Goal: Transaction & Acquisition: Purchase product/service

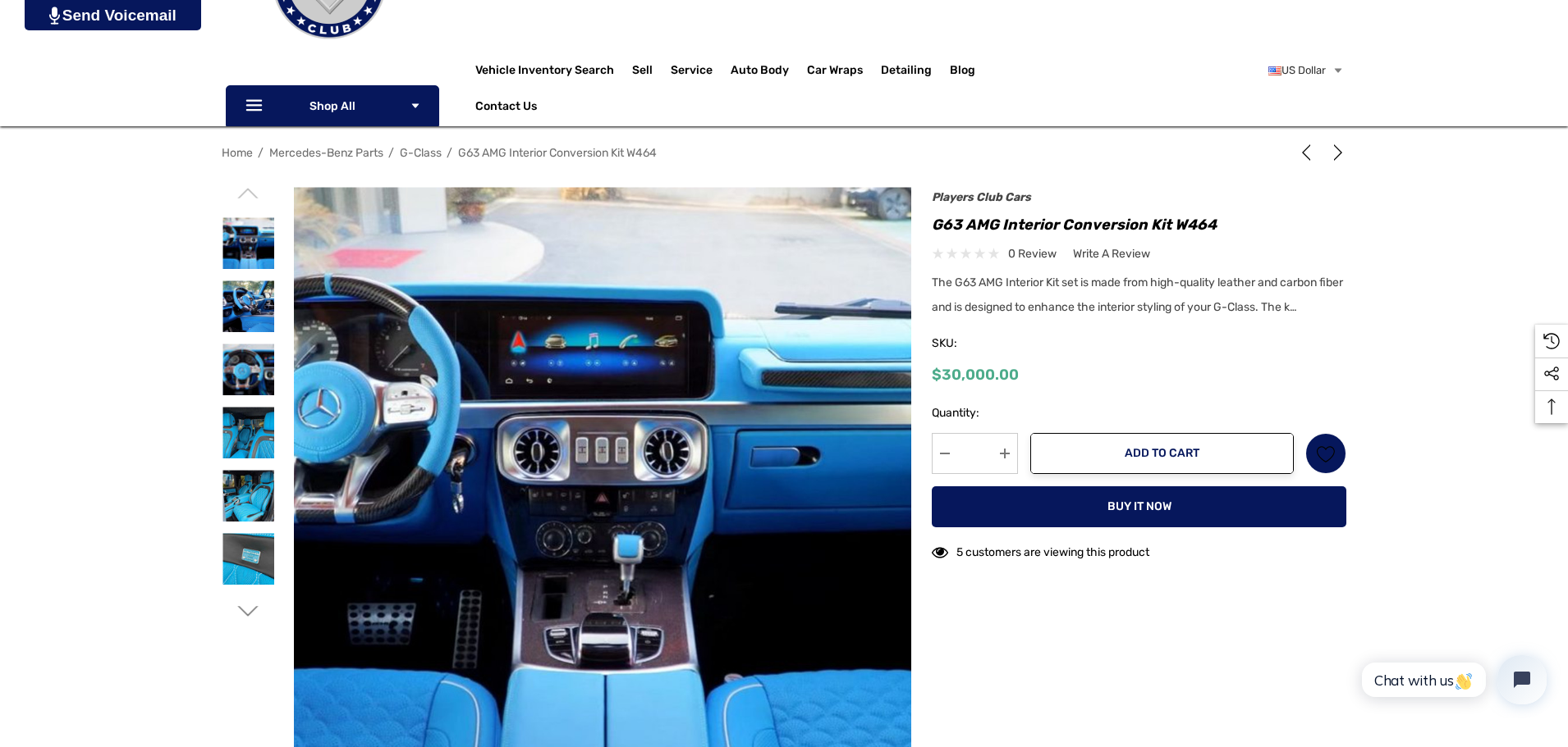
click at [1208, 280] on span "The G63 AMG Interior Kit set is made from high-quality leather and carbon fiber…" at bounding box center [1137, 294] width 411 height 38
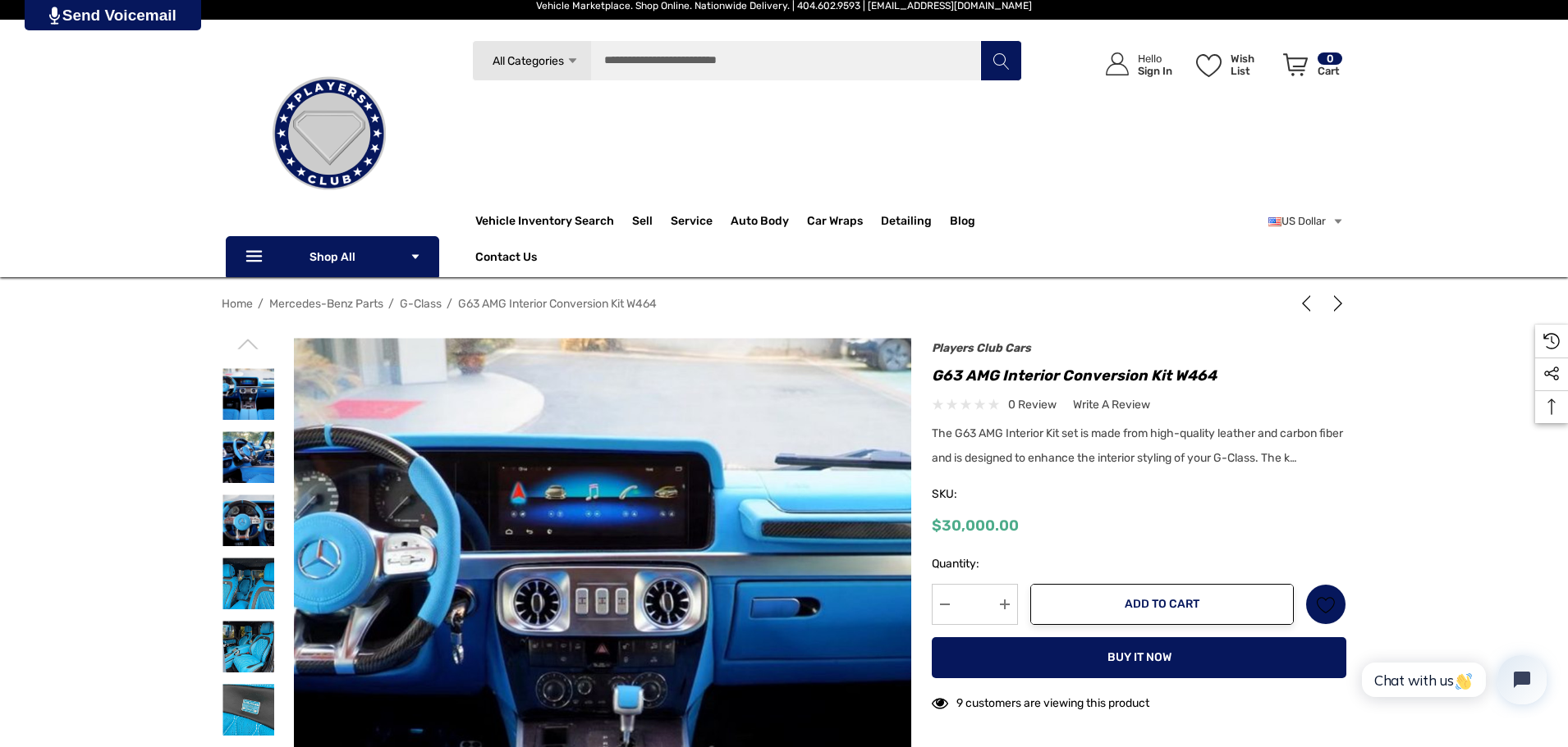
scroll to position [164, 0]
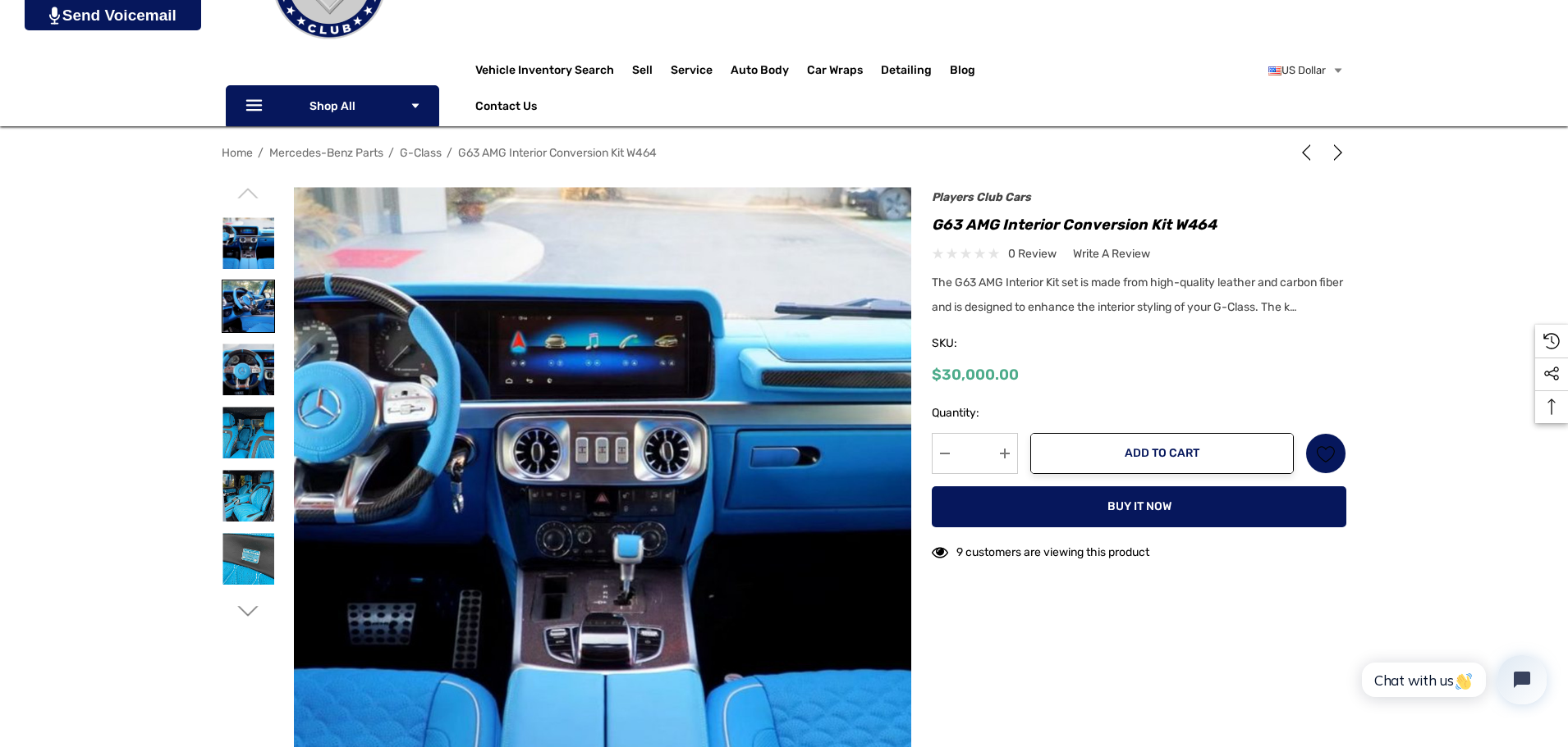
click at [248, 307] on img at bounding box center [247, 306] width 52 height 51
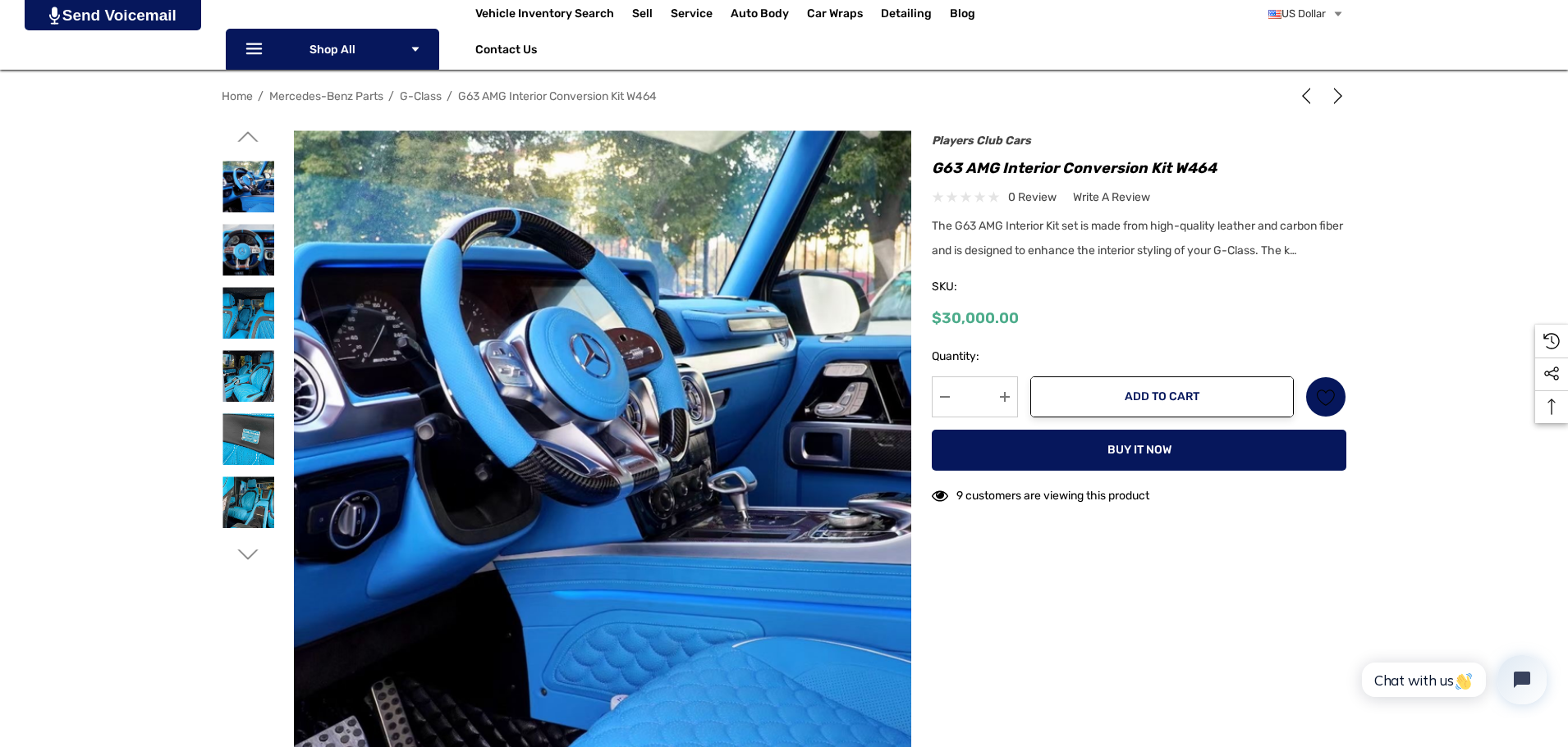
scroll to position [329, 0]
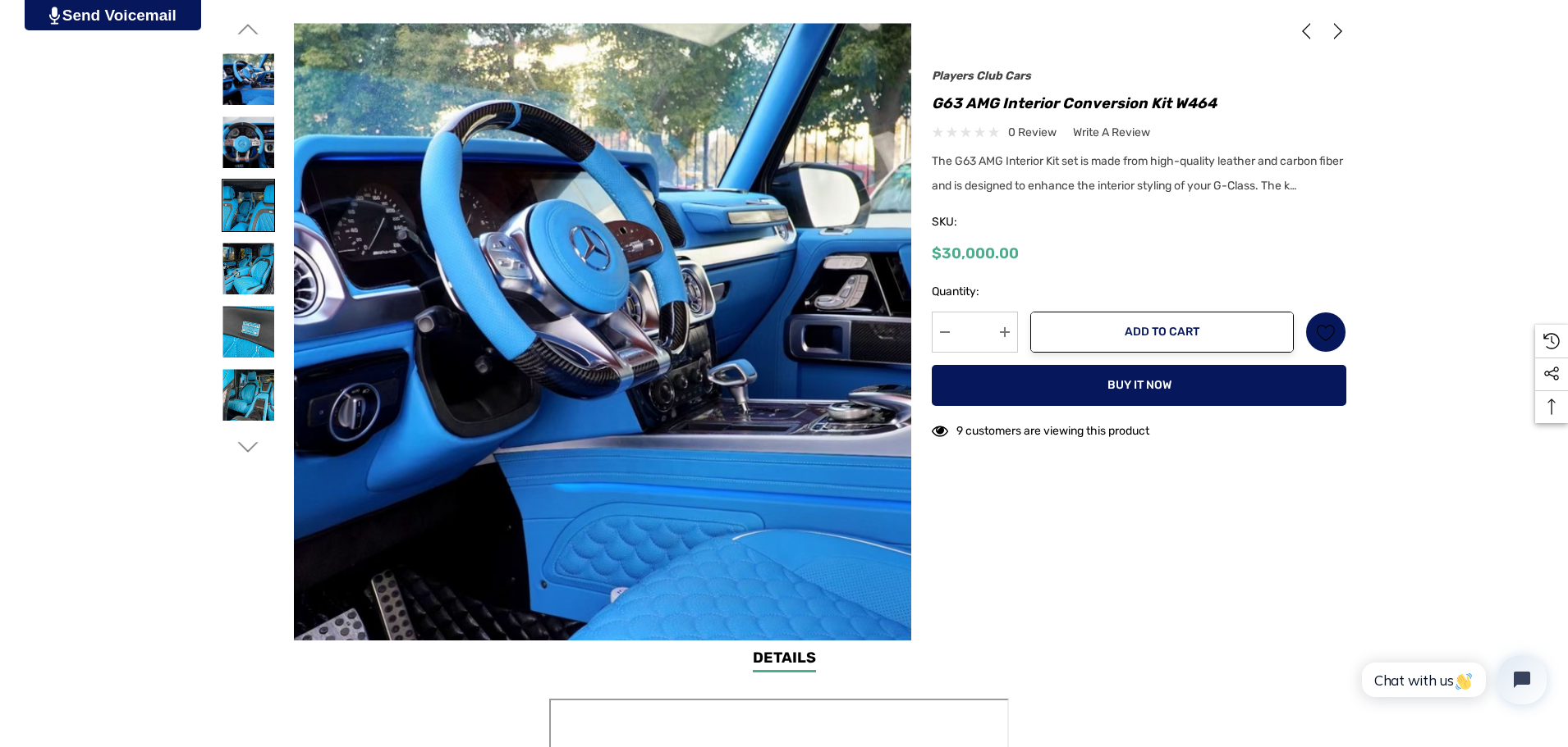
click at [248, 227] on img at bounding box center [247, 205] width 52 height 51
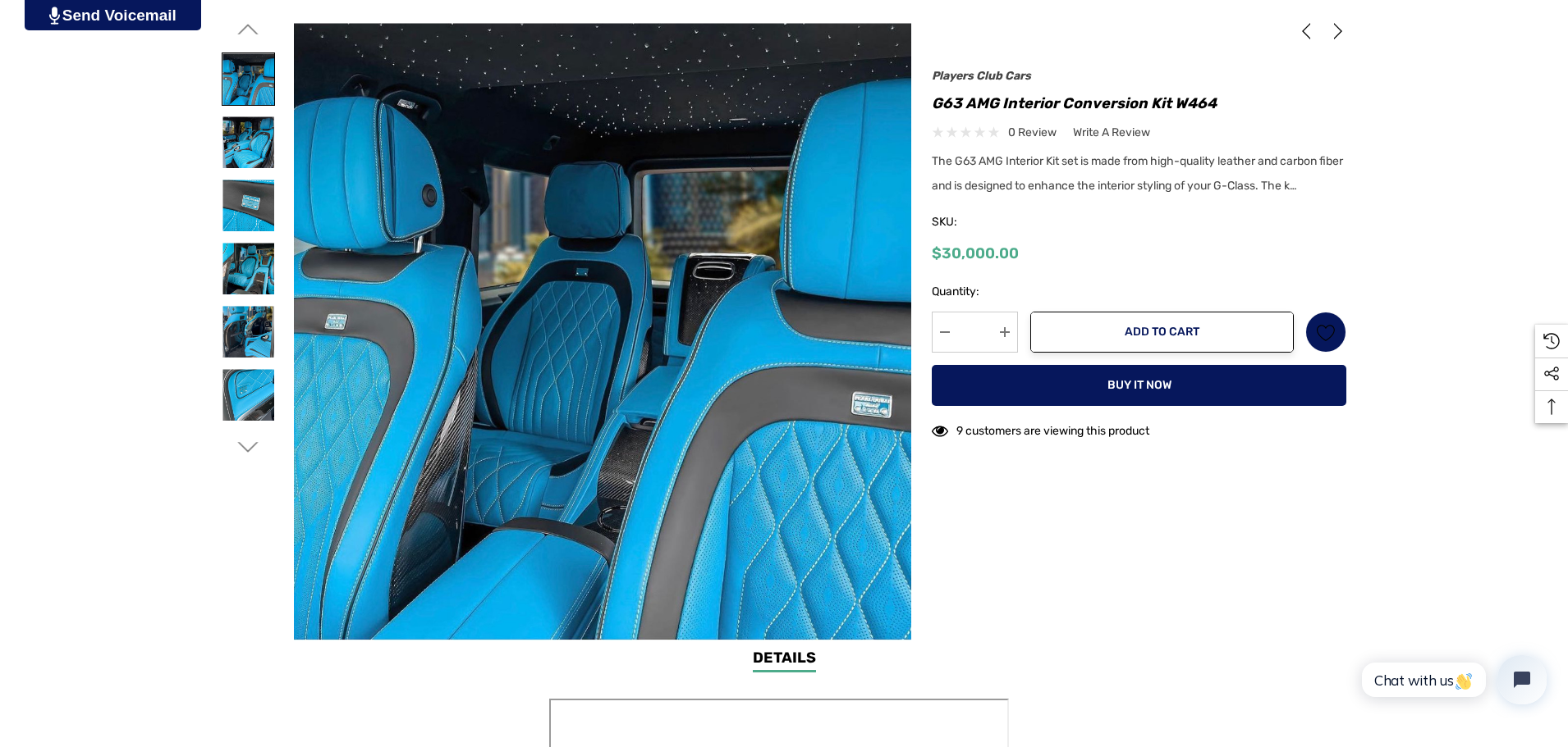
click at [250, 91] on img at bounding box center [247, 79] width 52 height 51
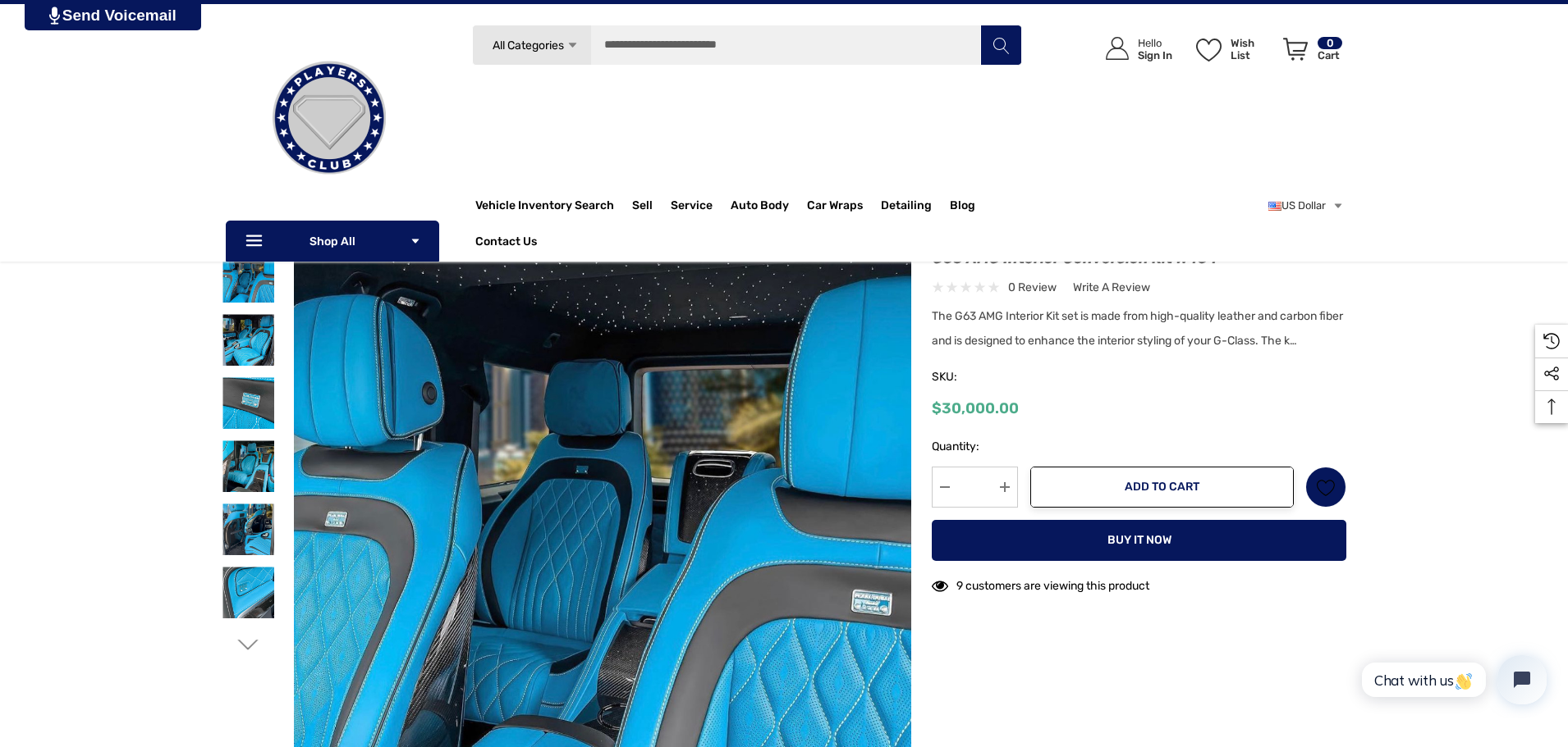
scroll to position [0, 0]
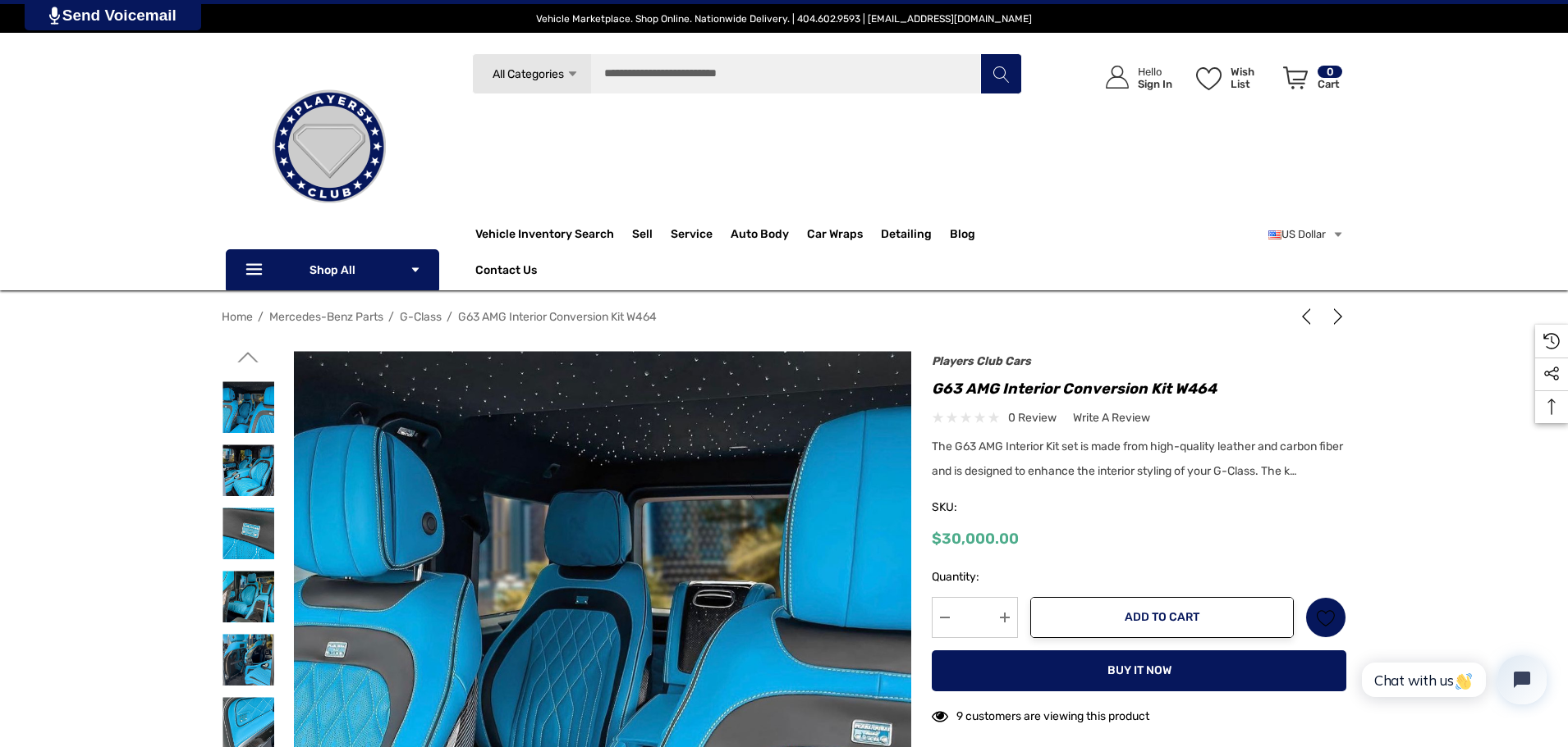
click at [254, 359] on icon "Go to slide 1 of 8" at bounding box center [248, 358] width 21 height 21
click at [253, 360] on icon "Go to slide 1 of 8" at bounding box center [248, 358] width 21 height 21
click at [240, 420] on img at bounding box center [247, 406] width 52 height 51
click at [257, 476] on img at bounding box center [247, 470] width 52 height 51
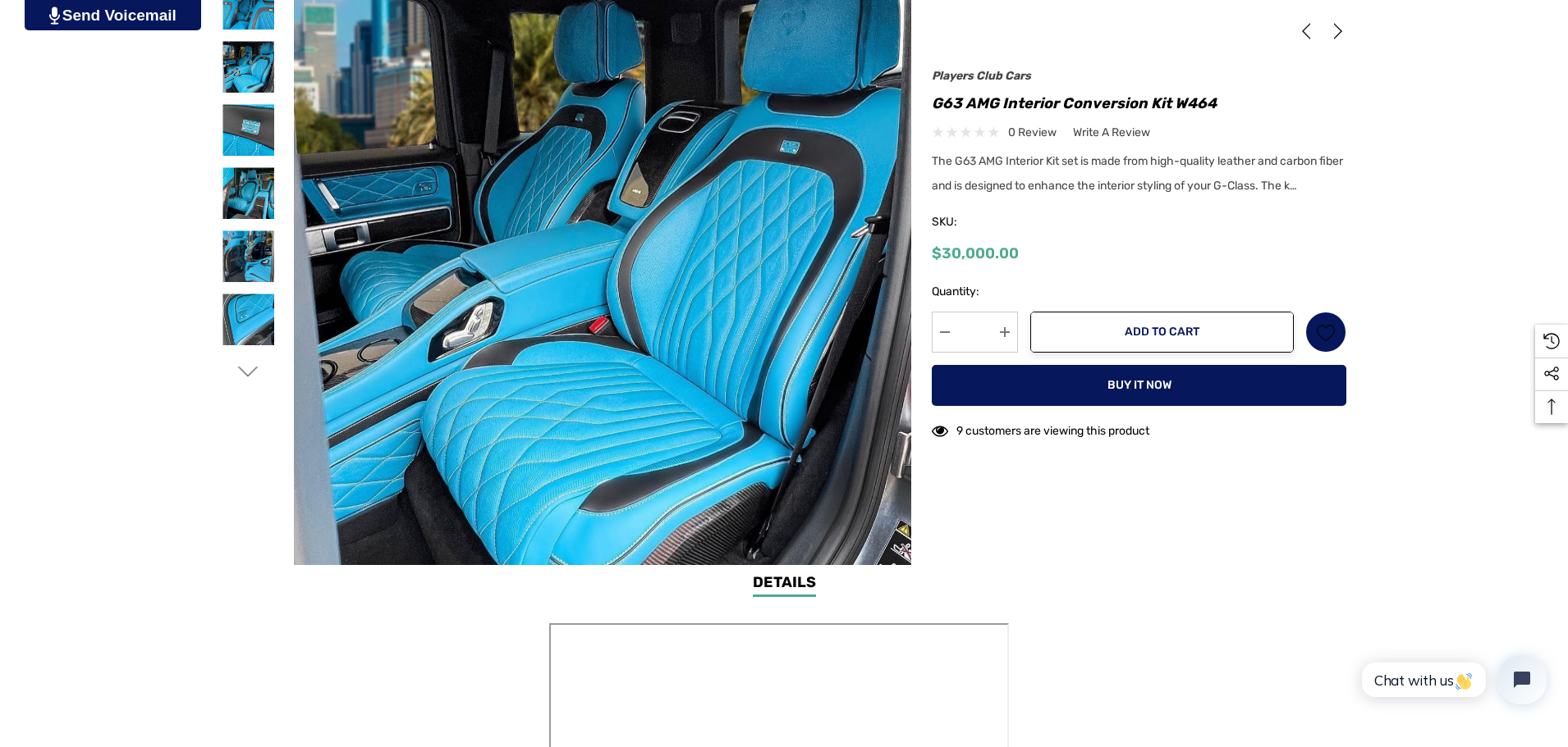
scroll to position [410, 0]
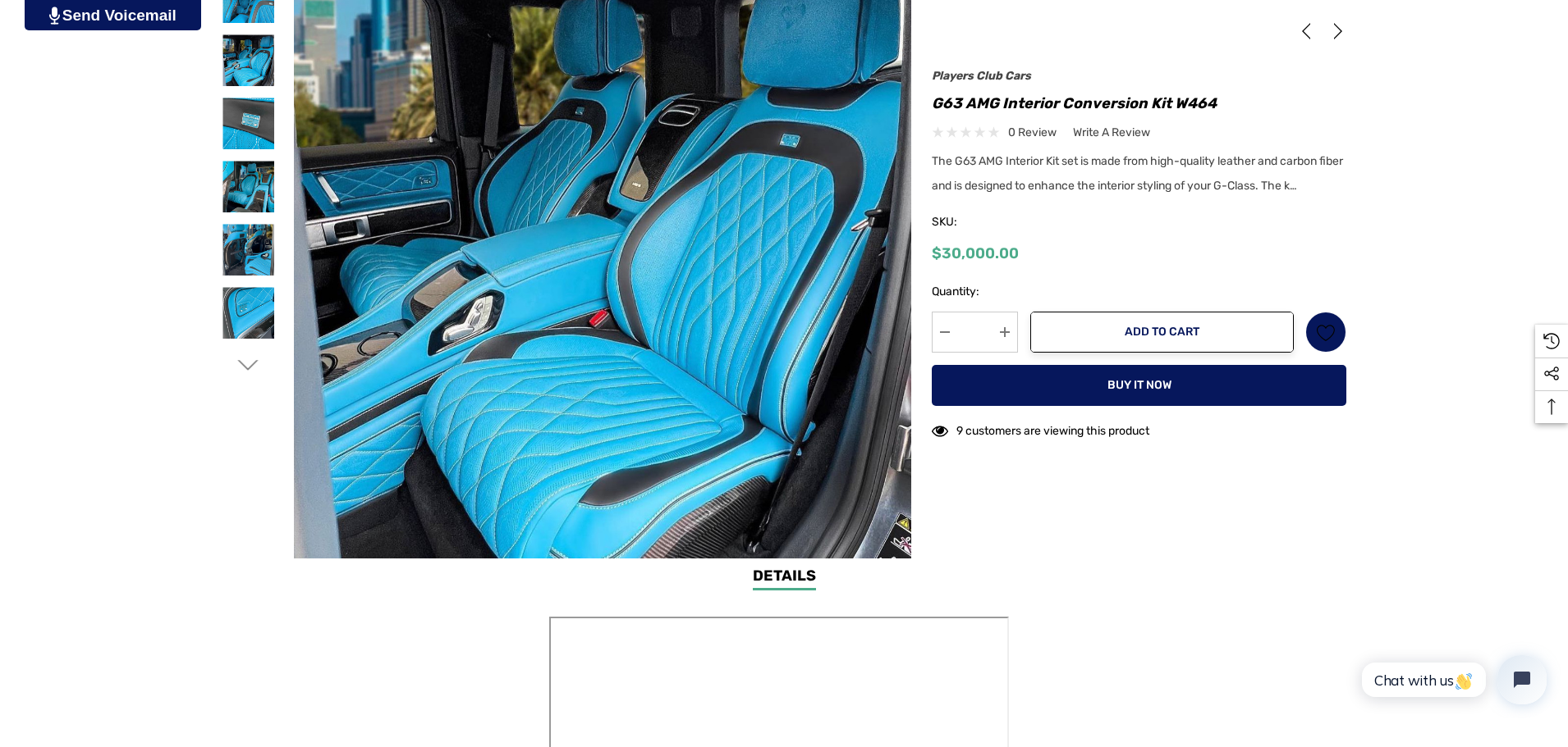
drag, startPoint x: 250, startPoint y: 310, endPoint x: 252, endPoint y: 300, distance: 10.2
click at [250, 310] on img at bounding box center [247, 313] width 52 height 51
